Goal: Task Accomplishment & Management: Complete application form

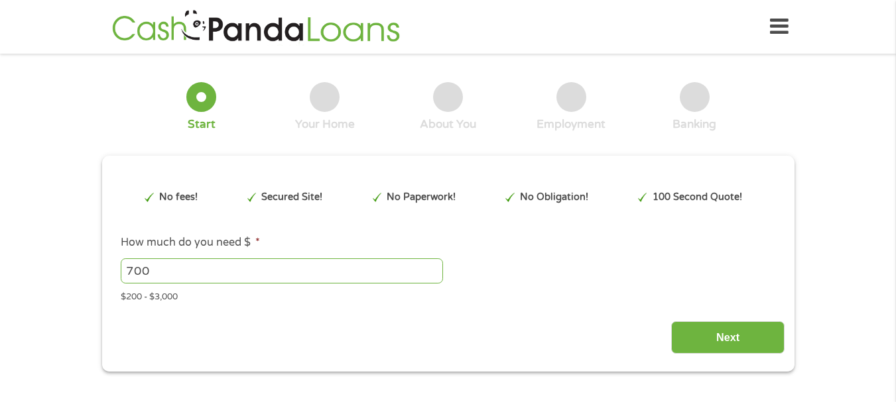
type input "Cj0KCQjwzOvEBhDVARIsADHfJJRaN-GpSJfXExbnsAU8-dgI7EAfmZqlaMlWi5YvI09qEmxG2F-Yoeg…"
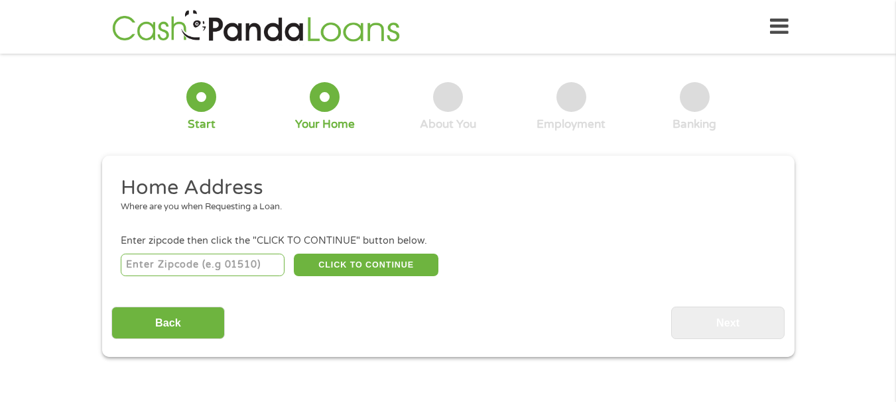
click at [232, 270] on input "number" at bounding box center [203, 265] width 164 height 23
type input "45014"
select select "[US_STATE]"
click at [375, 261] on button "CLICK TO CONTINUE" at bounding box center [366, 265] width 145 height 23
type input "45014"
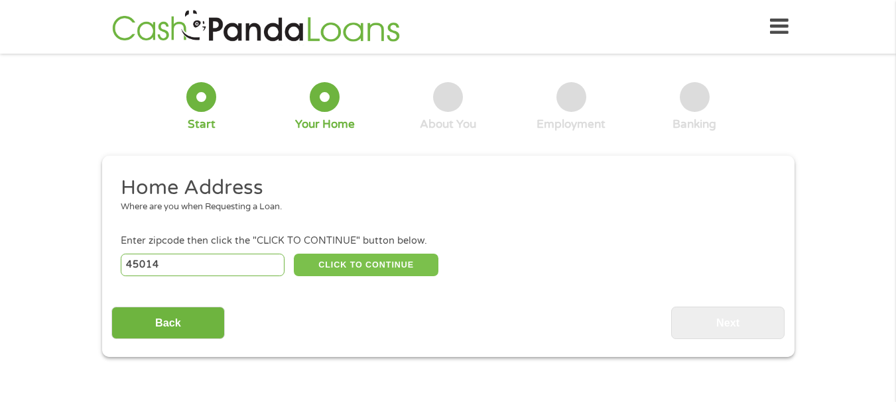
type input "[GEOGRAPHIC_DATA]"
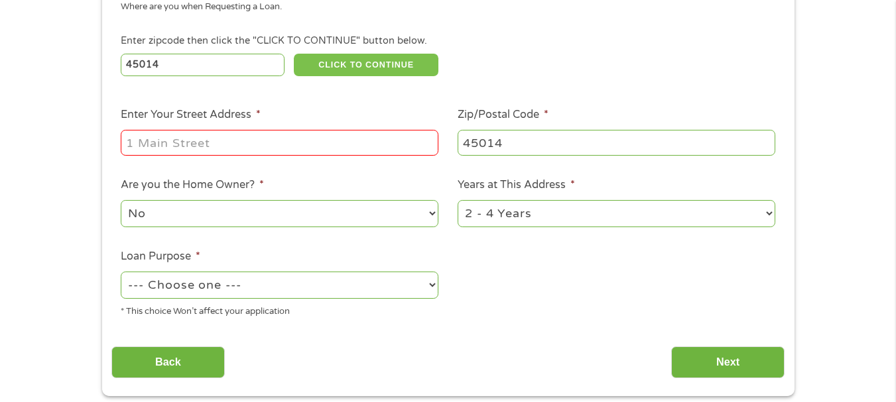
scroll to position [218, 0]
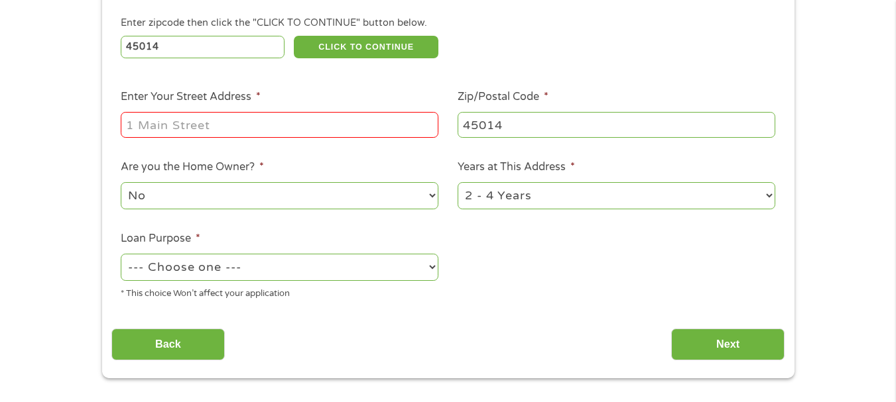
click at [341, 139] on div at bounding box center [280, 125] width 318 height 30
click at [342, 128] on input "Enter Your Street Address *" at bounding box center [280, 124] width 318 height 25
type input "[STREET_ADDRESS]"
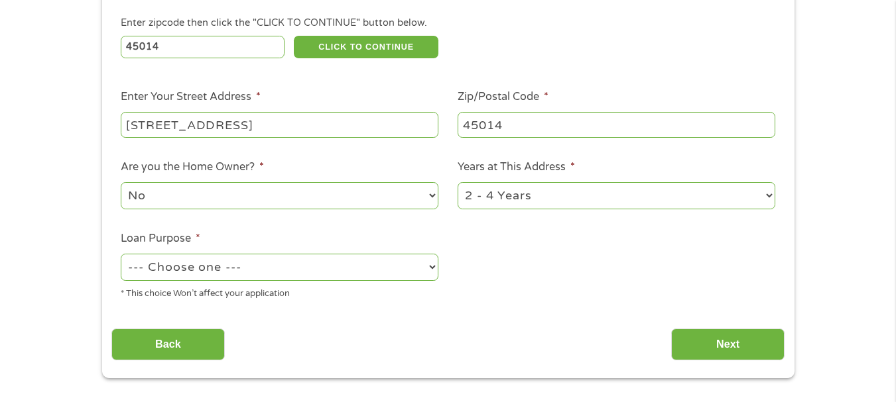
click at [259, 195] on select "No Yes" at bounding box center [280, 195] width 318 height 27
click at [610, 291] on ul "Home Address Where are you when Requesting a Loan. Enter zipcode then click the…" at bounding box center [447, 134] width 673 height 354
click at [325, 266] on select "--- Choose one --- Pay Bills Debt Consolidation Home Improvement Major Purchase…" at bounding box center [280, 267] width 318 height 27
select select "paybills"
click at [121, 254] on select "--- Choose one --- Pay Bills Debt Consolidation Home Improvement Major Purchase…" at bounding box center [280, 267] width 318 height 27
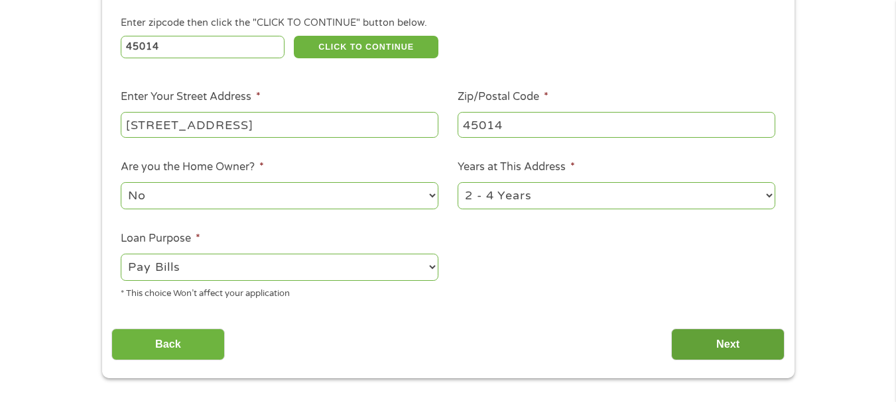
click at [720, 356] on input "Next" at bounding box center [727, 345] width 113 height 32
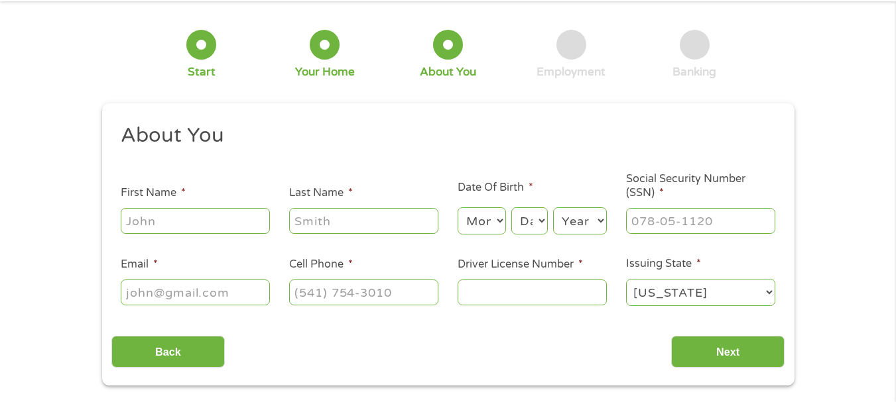
scroll to position [0, 0]
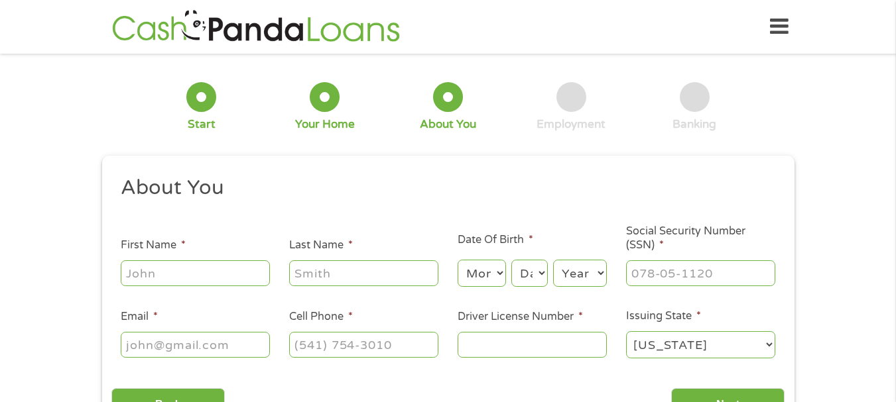
click at [263, 270] on input "First Name *" at bounding box center [195, 273] width 149 height 25
type input "[PERSON_NAME]"
type input "[EMAIL_ADDRESS][DOMAIN_NAME]"
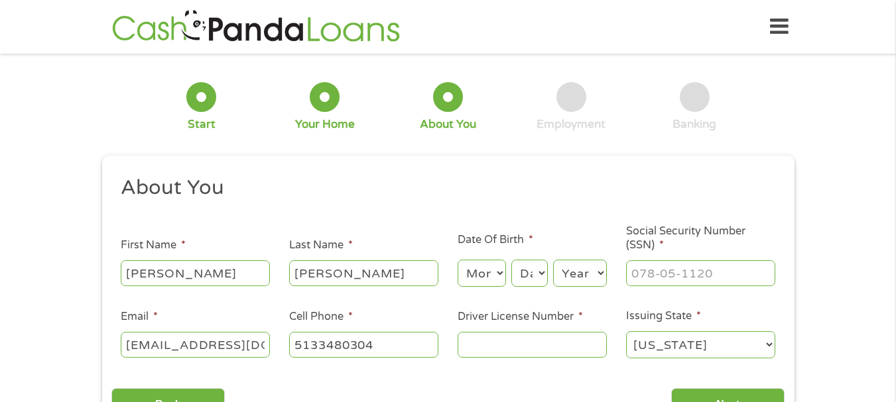
type input "[PHONE_NUMBER]"
click at [529, 325] on li "Driver License Number *" at bounding box center [531, 334] width 168 height 51
click at [514, 343] on input "Driver License Number *" at bounding box center [531, 344] width 149 height 25
type input "UL625562"
click at [672, 273] on input "___-__-____" at bounding box center [700, 273] width 149 height 25
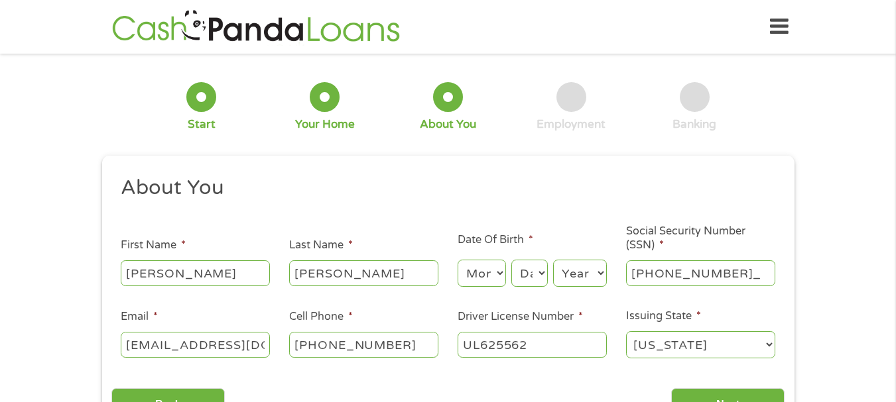
type input "284-04-3229"
click at [463, 274] on select "Month 1 2 3 4 5 6 7 8 9 10 11 12" at bounding box center [481, 273] width 48 height 27
select select "7"
click at [457, 260] on select "Month 1 2 3 4 5 6 7 8 9 10 11 12" at bounding box center [481, 273] width 48 height 27
click at [534, 277] on select "Day 1 2 3 4 5 6 7 8 9 10 11 12 13 14 15 16 17 18 19 20 21 22 23 24 25 26 27 28 …" at bounding box center [529, 273] width 36 height 27
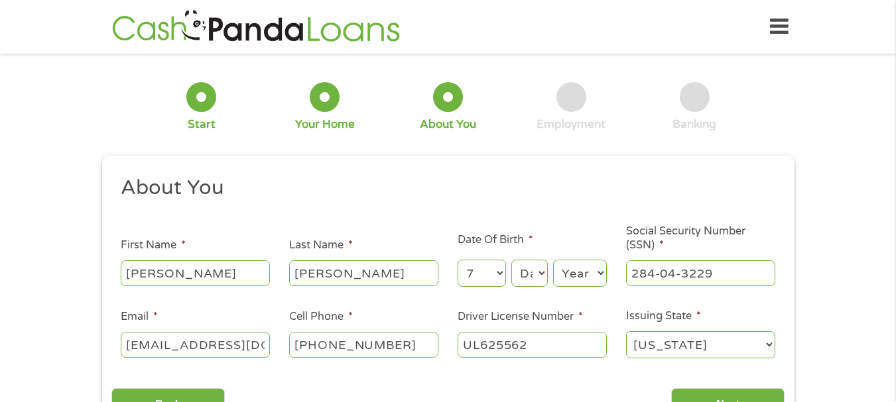
select select "24"
click at [511, 260] on select "Day 1 2 3 4 5 6 7 8 9 10 11 12 13 14 15 16 17 18 19 20 21 22 23 24 25 26 27 28 …" at bounding box center [529, 273] width 36 height 27
click at [589, 281] on select "Year [DATE] 2006 2005 2004 2003 2002 2001 2000 1999 1998 1997 1996 1995 1994 19…" at bounding box center [580, 273] width 54 height 27
select select "1999"
click at [553, 260] on select "Year [DATE] 2006 2005 2004 2003 2002 2001 2000 1999 1998 1997 1996 1995 1994 19…" at bounding box center [580, 273] width 54 height 27
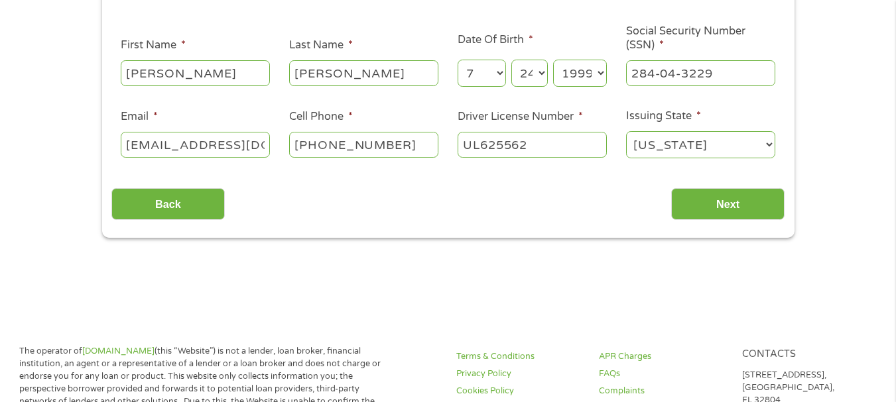
scroll to position [277, 0]
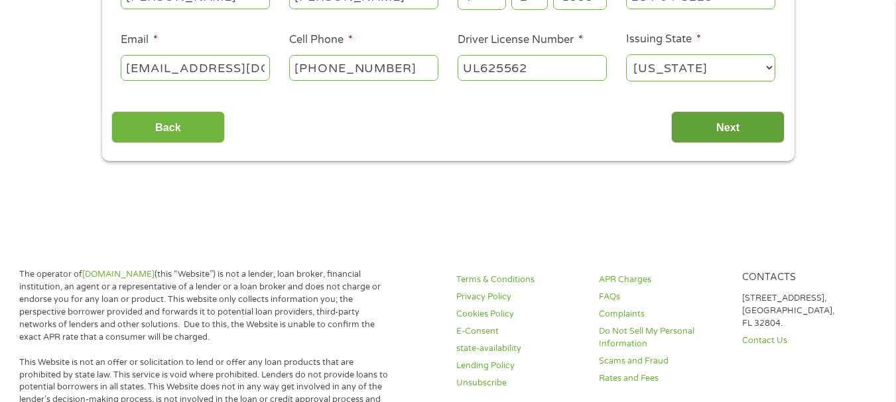
click at [729, 139] on input "Next" at bounding box center [727, 127] width 113 height 32
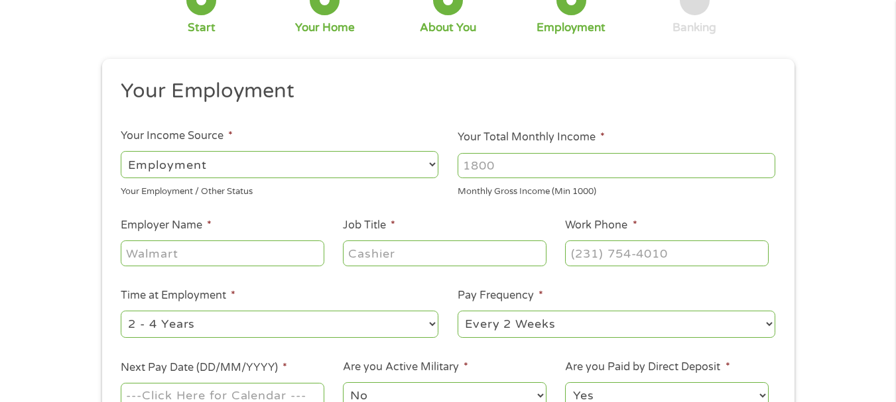
scroll to position [155, 0]
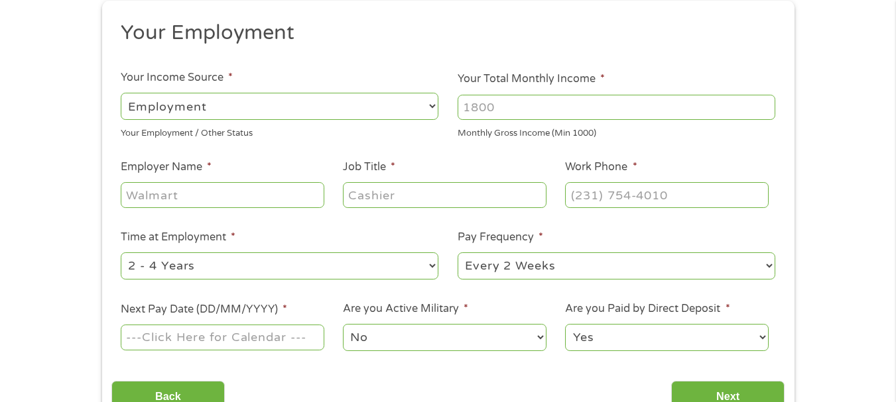
click at [564, 108] on input "Your Total Monthly Income *" at bounding box center [616, 107] width 318 height 25
type input "3000"
click at [255, 198] on input "Employer Name *" at bounding box center [222, 194] width 203 height 25
type input "ConnectRN"
click at [367, 188] on input "Job Title *" at bounding box center [444, 194] width 203 height 25
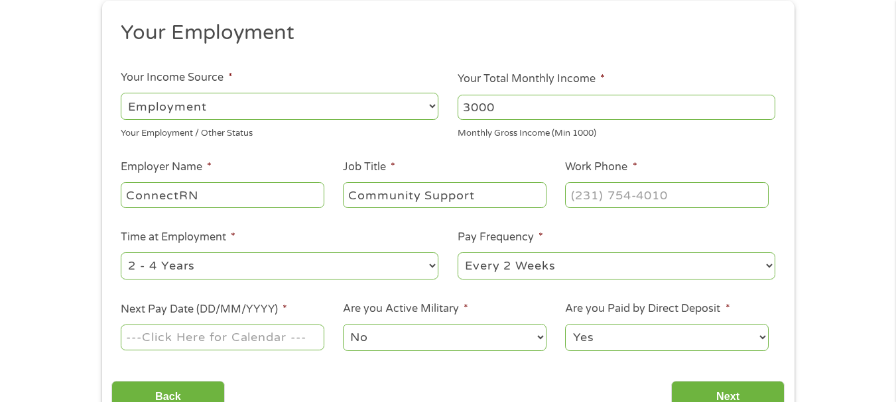
type input "Community Support"
type input "(614) ___-____"
type input "[PHONE_NUMBER]"
click at [426, 255] on select "--- Choose one --- 1 Year or less 1 - 2 Years 2 - 4 Years Over 4 Years" at bounding box center [280, 266] width 318 height 27
select select "12months"
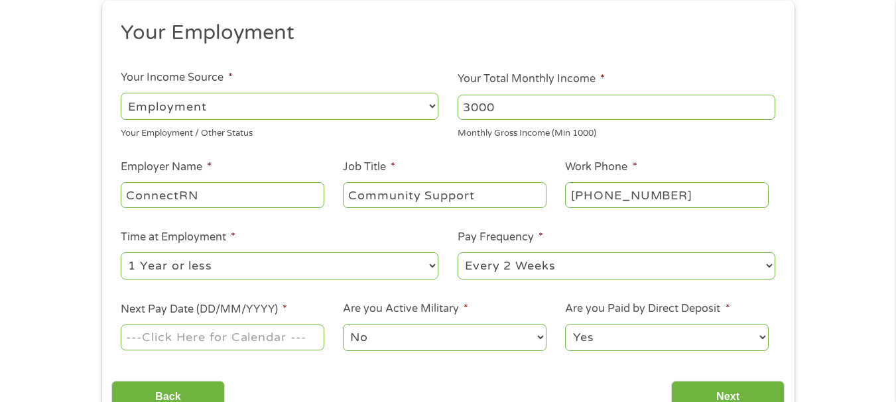
click at [121, 253] on select "--- Choose one --- 1 Year or less 1 - 2 Years 2 - 4 Years Over 4 Years" at bounding box center [280, 266] width 318 height 27
click at [537, 269] on select "--- Choose one --- Every 2 Weeks Every Week Monthly Semi-Monthly" at bounding box center [616, 266] width 318 height 27
select select "weekly"
click at [457, 253] on select "--- Choose one --- Every 2 Weeks Every Week Monthly Semi-Monthly" at bounding box center [616, 266] width 318 height 27
click at [205, 325] on input "Next Pay Date (DD/MM/YYYY) *" at bounding box center [222, 337] width 203 height 25
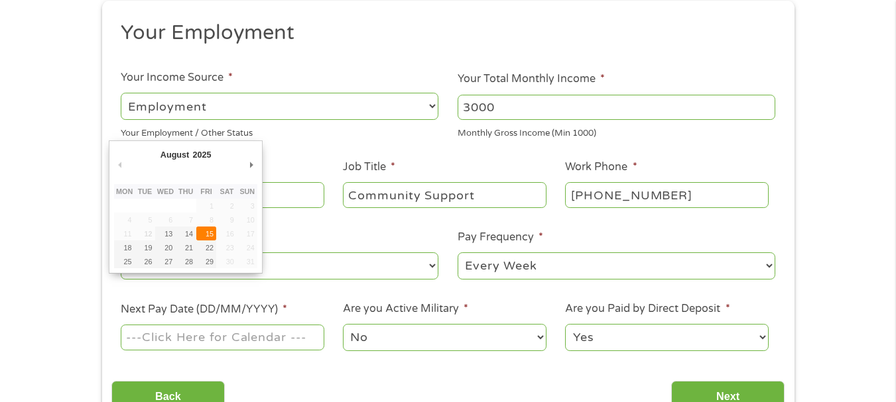
type input "[DATE]"
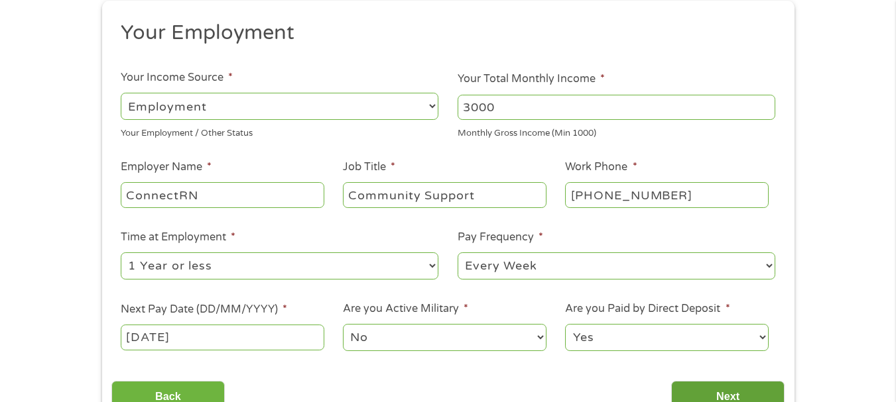
click at [701, 385] on input "Next" at bounding box center [727, 397] width 113 height 32
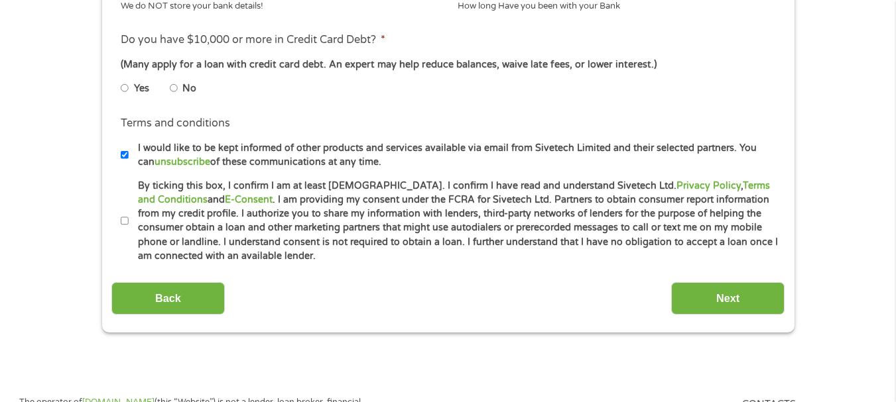
scroll to position [582, 0]
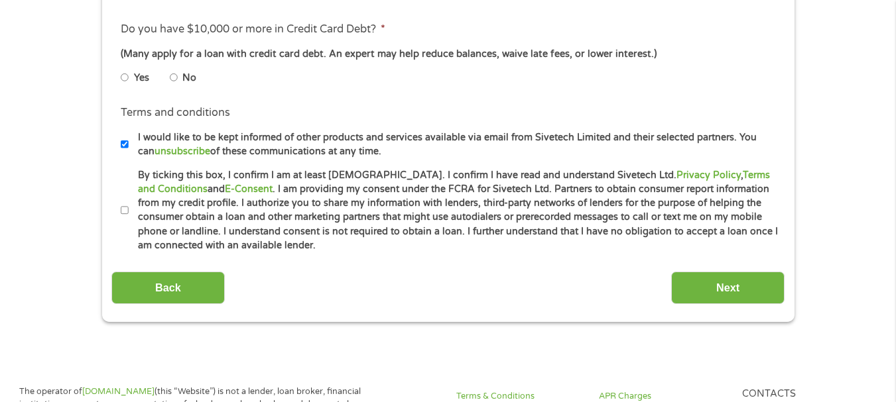
click at [120, 207] on li "Terms and conditions * By ticking this box, I confirm I am at least [DEMOGRAPHI…" at bounding box center [447, 210] width 673 height 85
click at [125, 211] on input "By ticking this box, I confirm I am at least [DEMOGRAPHIC_DATA]. I confirm I ha…" at bounding box center [125, 210] width 8 height 21
checkbox input "true"
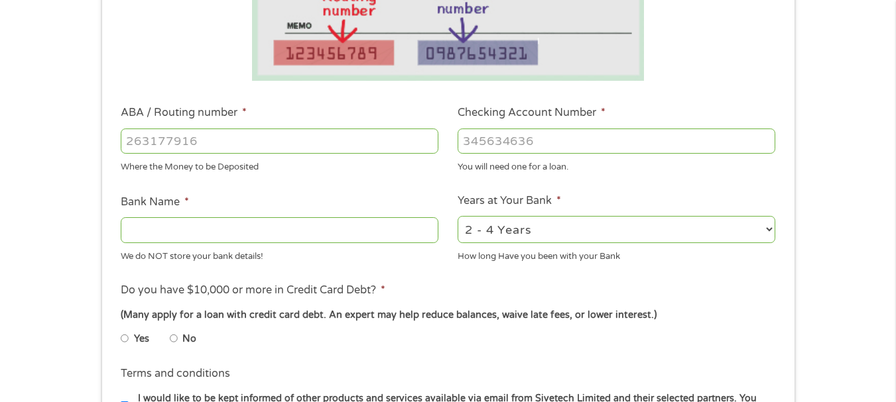
scroll to position [318, 0]
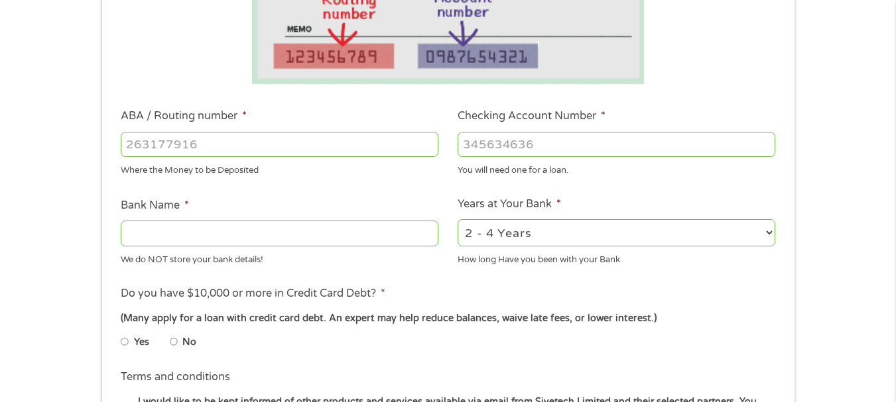
click at [340, 137] on input "ABA / Routing number *" at bounding box center [280, 144] width 318 height 25
type input "031101279"
type input "THE BANCORP BANK"
type input "031101279"
click at [546, 361] on ul "Bank Information Where do you want the funds deposited? ABA / Routing number * …" at bounding box center [447, 187] width 673 height 660
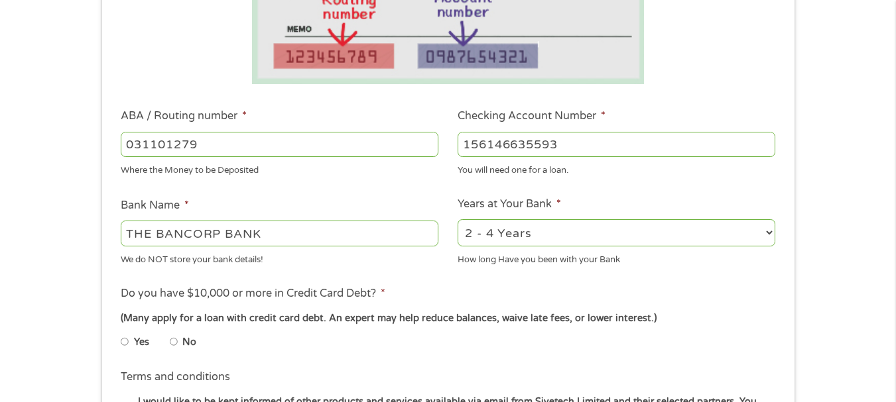
click at [581, 145] on input "156146635593" at bounding box center [616, 144] width 318 height 25
type input "156146635594"
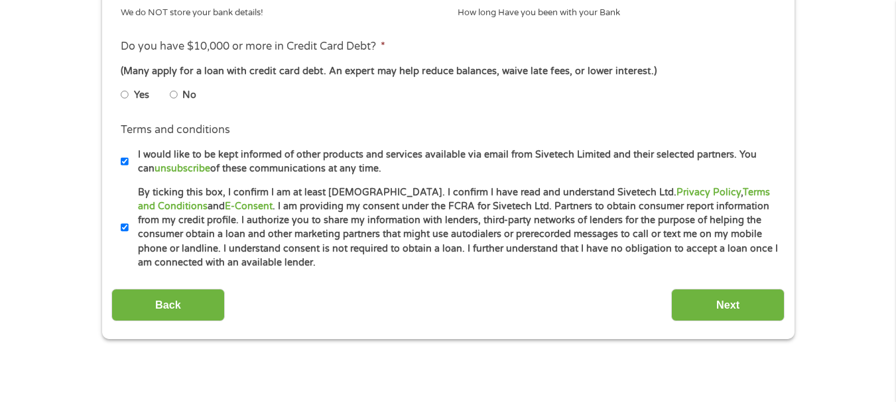
scroll to position [572, 0]
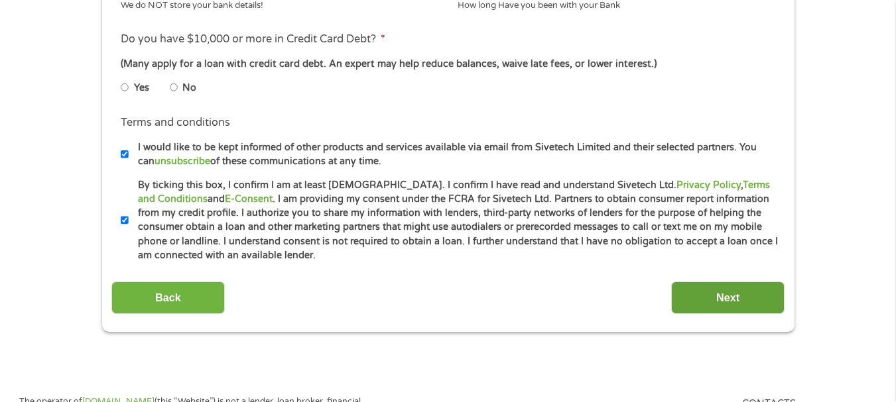
click at [769, 284] on input "Next" at bounding box center [727, 298] width 113 height 32
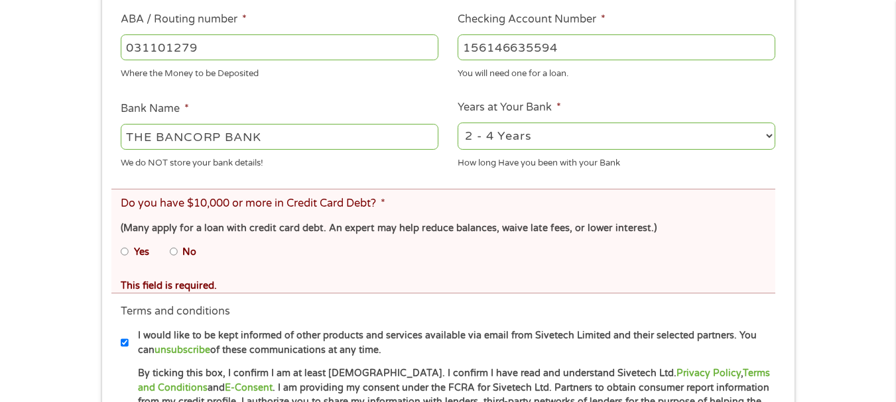
scroll to position [533, 0]
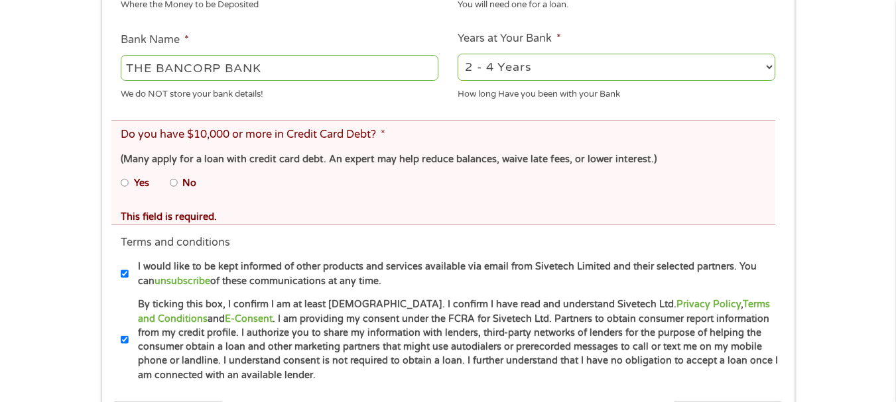
click at [178, 184] on li "No" at bounding box center [194, 183] width 48 height 26
click at [171, 179] on input "No" at bounding box center [174, 182] width 8 height 21
radio input "true"
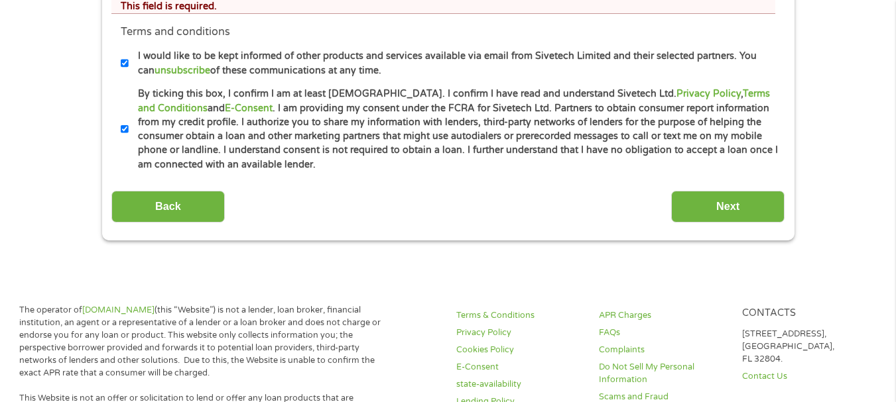
scroll to position [740, 0]
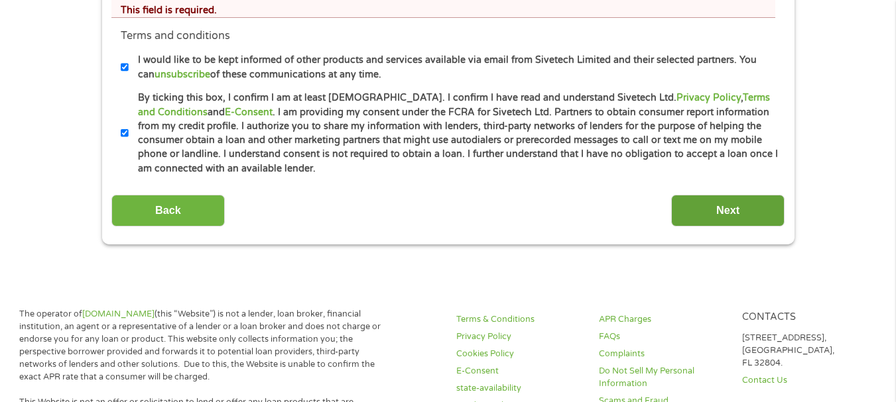
click at [705, 200] on input "Next" at bounding box center [727, 211] width 113 height 32
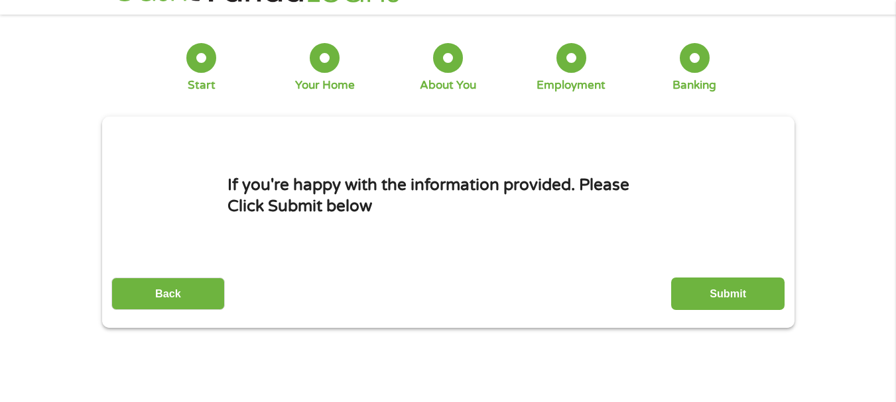
scroll to position [0, 0]
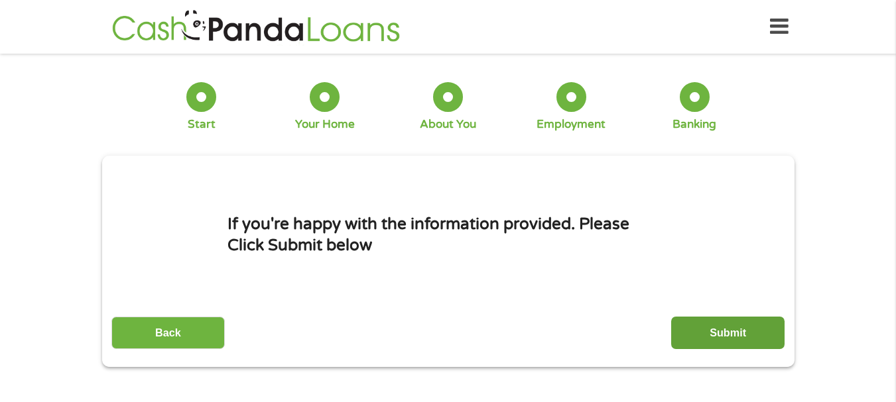
click at [735, 325] on input "Submit" at bounding box center [727, 333] width 113 height 32
